Goal: Find specific page/section: Find specific page/section

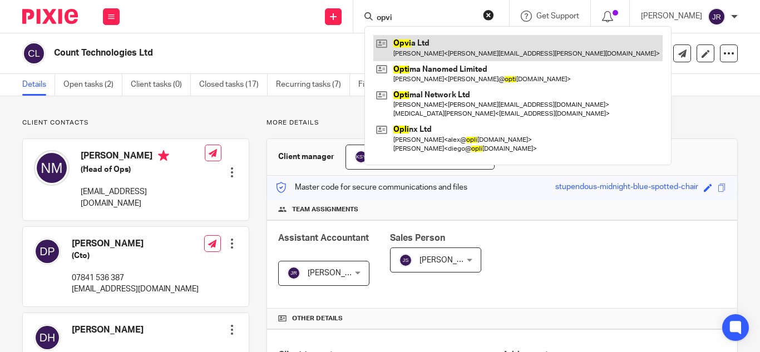
type input "opvi"
click at [398, 59] on link at bounding box center [517, 48] width 289 height 26
click at [405, 53] on link at bounding box center [517, 48] width 289 height 26
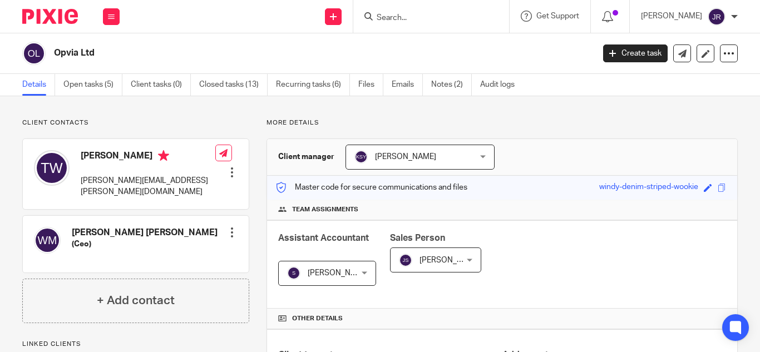
click at [390, 20] on input "Search" at bounding box center [426, 18] width 100 height 10
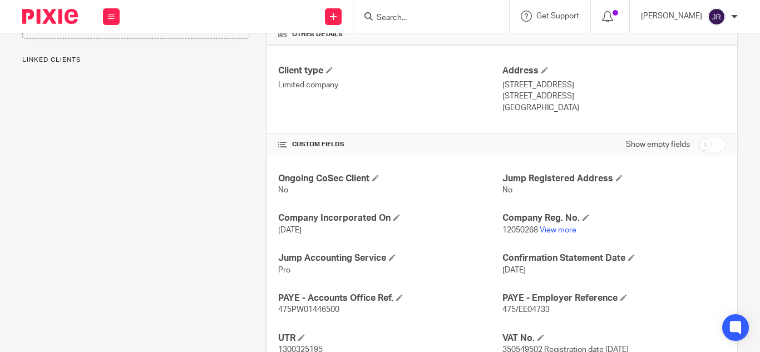
scroll to position [285, 0]
click at [548, 230] on link "View more" at bounding box center [558, 230] width 37 height 8
